Goal: Task Accomplishment & Management: Manage account settings

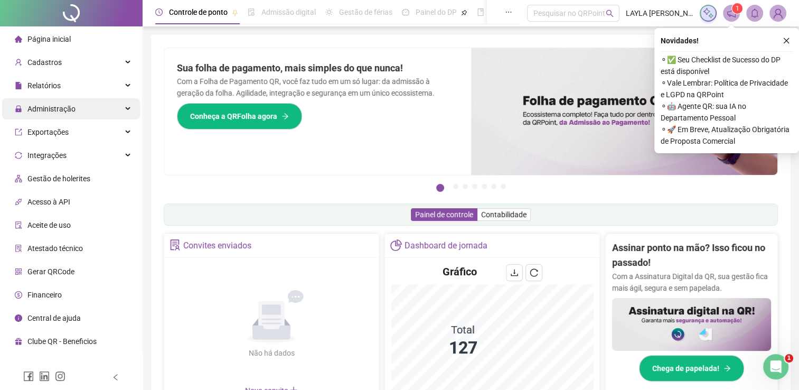
click at [92, 106] on div "Administração" at bounding box center [71, 108] width 138 height 21
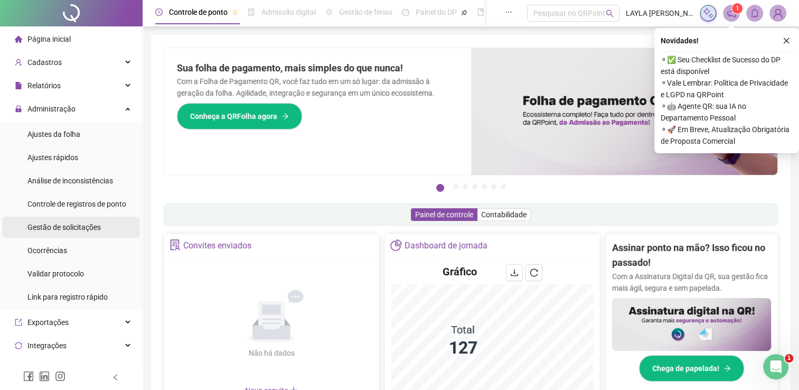
click at [63, 221] on div "Gestão de solicitações" at bounding box center [63, 227] width 73 height 21
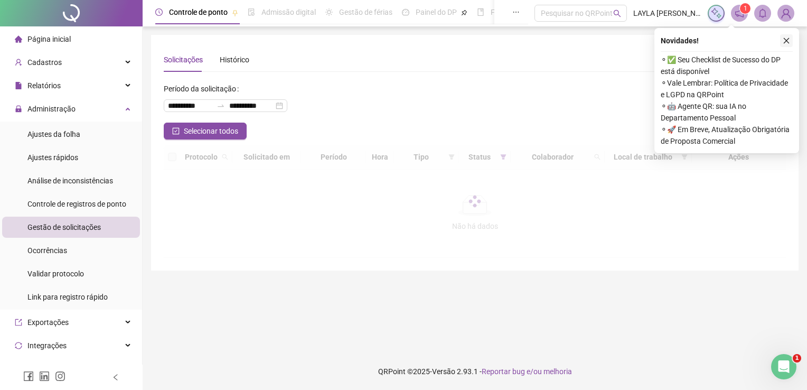
click at [788, 41] on icon "close" at bounding box center [786, 40] width 7 height 7
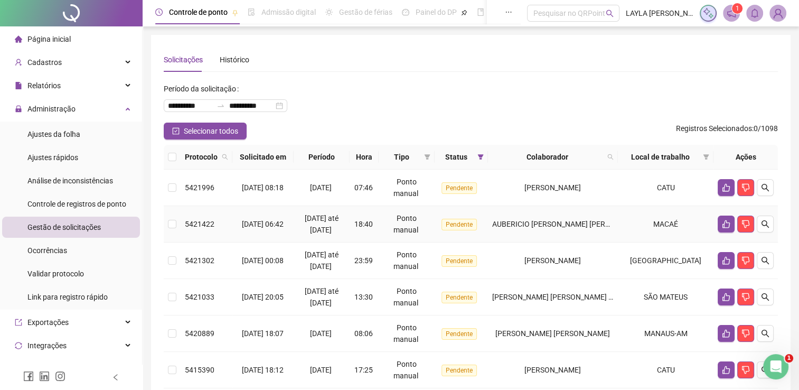
click at [584, 220] on span "AUBERICIO [PERSON_NAME] [PERSON_NAME] [PERSON_NAME]" at bounding box center [598, 224] width 212 height 8
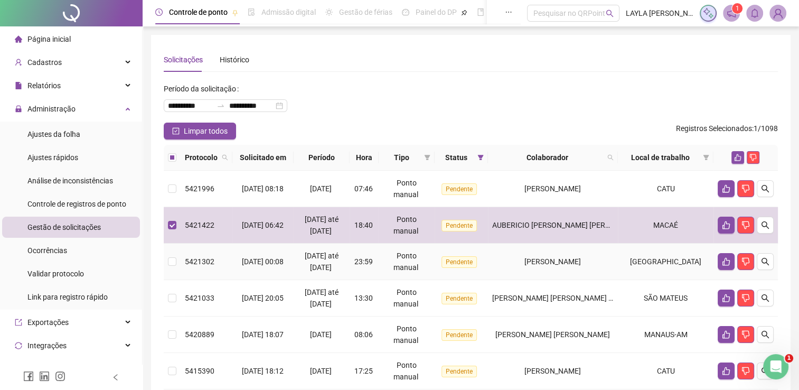
click at [574, 245] on td "[PERSON_NAME]" at bounding box center [553, 262] width 130 height 36
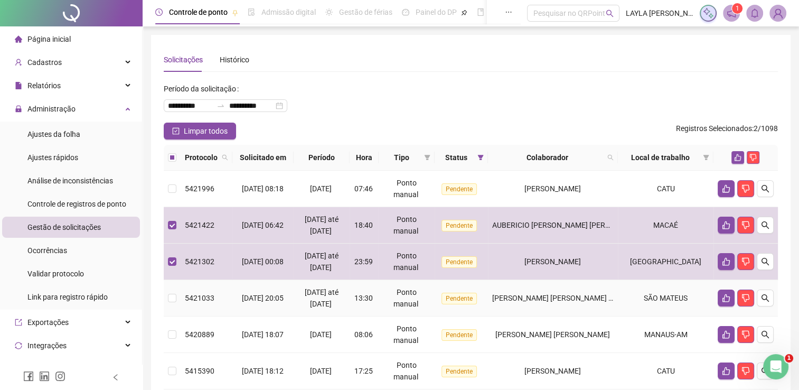
click at [566, 308] on td "[PERSON_NAME] [PERSON_NAME] [PERSON_NAME]" at bounding box center [553, 298] width 130 height 36
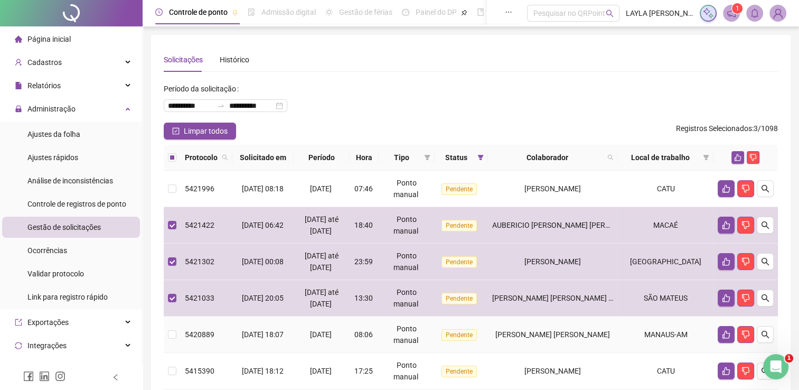
click at [551, 343] on td "[PERSON_NAME] [PERSON_NAME]" at bounding box center [553, 334] width 130 height 36
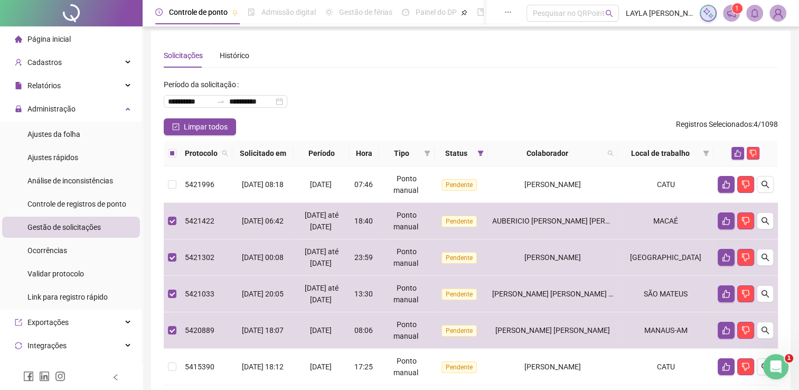
scroll to position [3, 0]
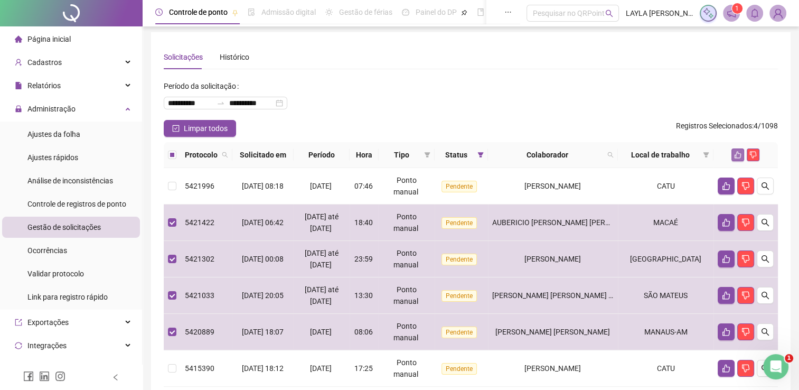
click at [734, 157] on icon "like" at bounding box center [737, 154] width 7 height 7
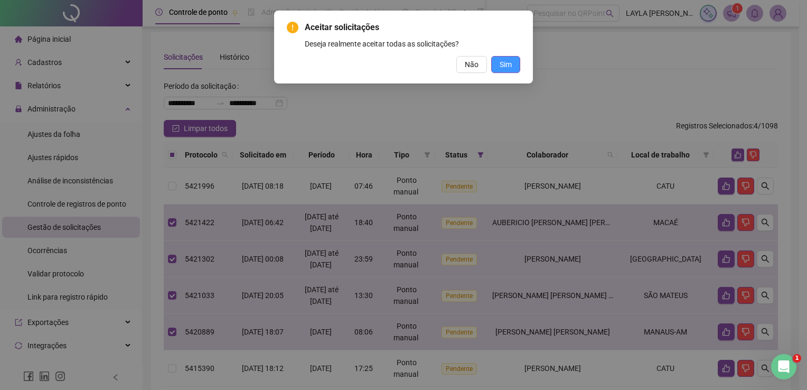
click at [507, 64] on span "Sim" at bounding box center [506, 65] width 12 height 12
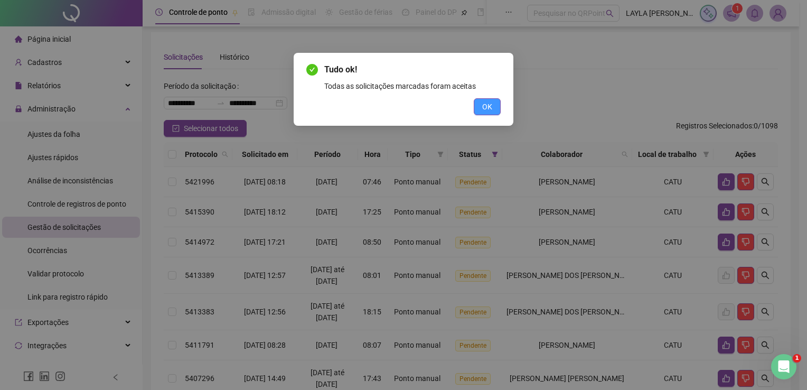
click at [486, 107] on span "OK" at bounding box center [487, 107] width 10 height 12
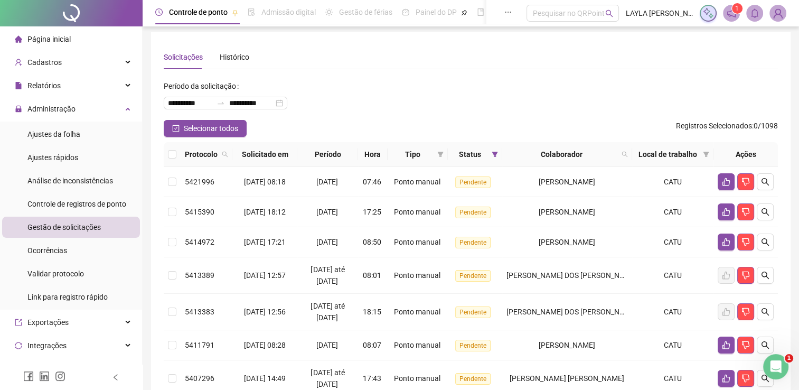
click at [484, 108] on div "**********" at bounding box center [471, 99] width 614 height 42
